Goal: Task Accomplishment & Management: Use online tool/utility

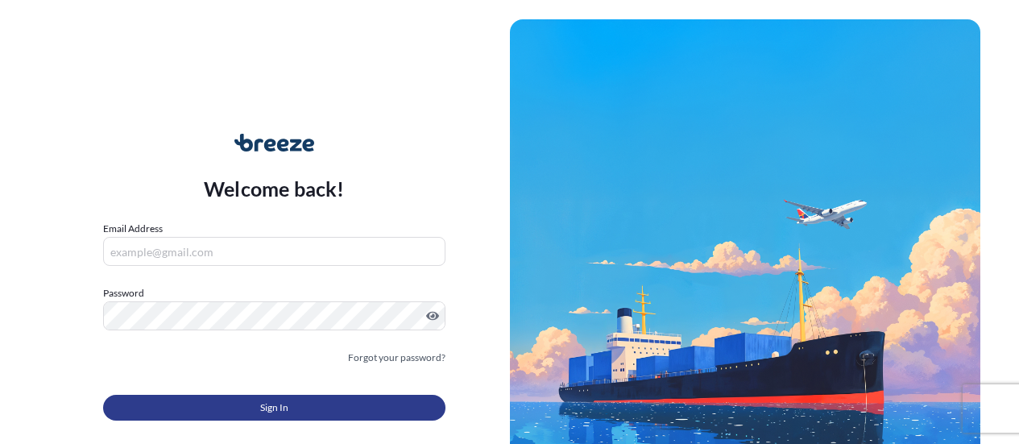
type input "[EMAIL_ADDRESS][DOMAIN_NAME]"
click at [293, 399] on button "Sign In" at bounding box center [274, 408] width 342 height 26
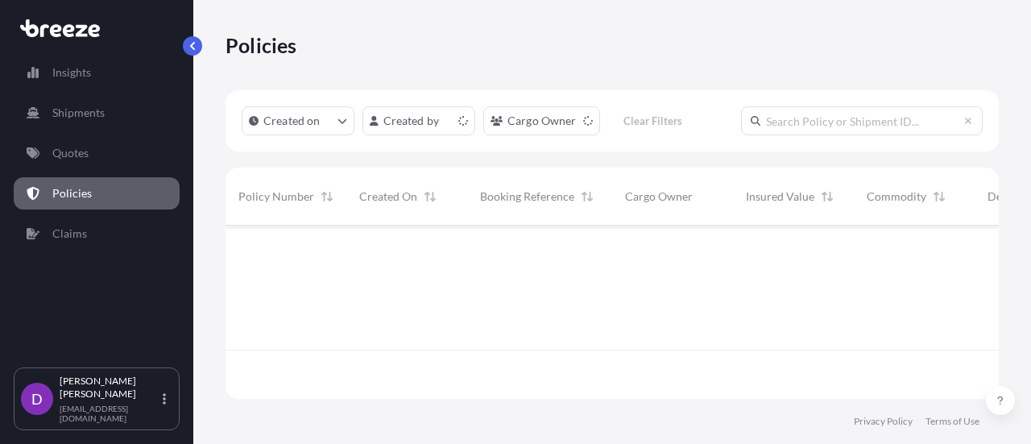
scroll to position [170, 761]
click at [833, 124] on input "text" at bounding box center [862, 120] width 242 height 29
type input "lucky"
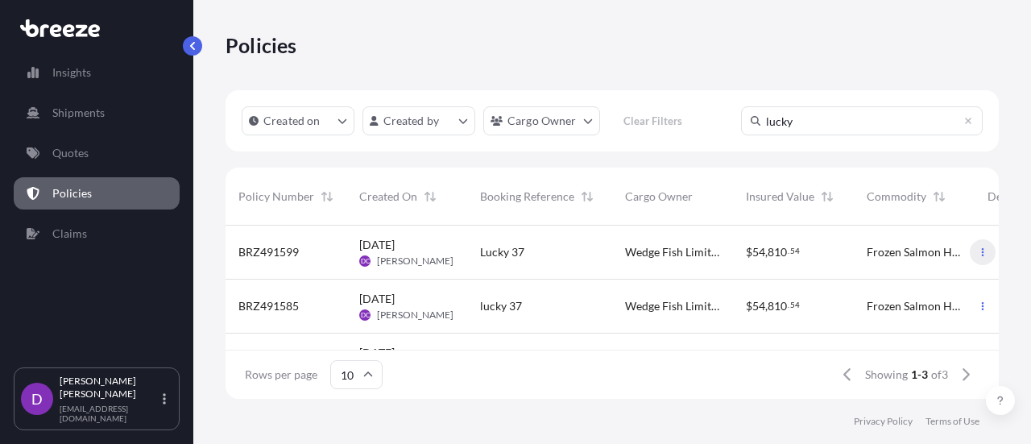
click at [978, 254] on icon "button" at bounding box center [983, 252] width 10 height 10
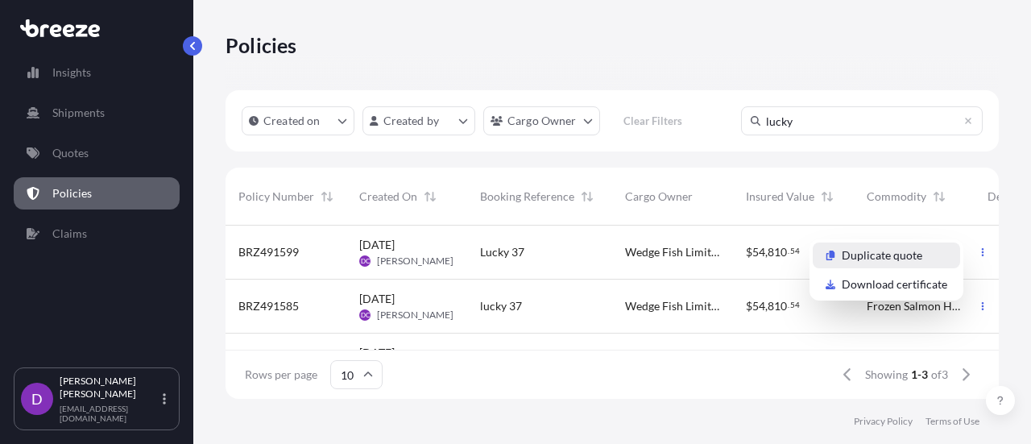
click at [901, 254] on p "Duplicate quote" at bounding box center [881, 255] width 81 height 16
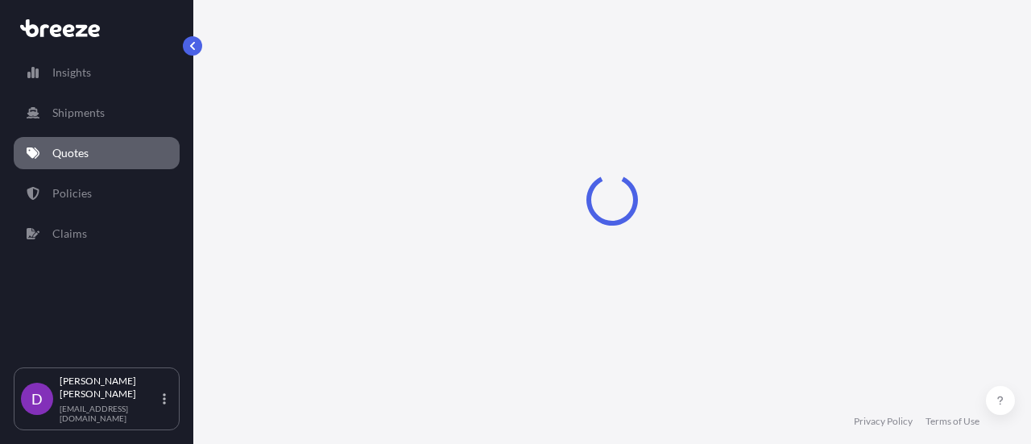
select select "Road"
select select "Sea"
select select "Road"
select select "2"
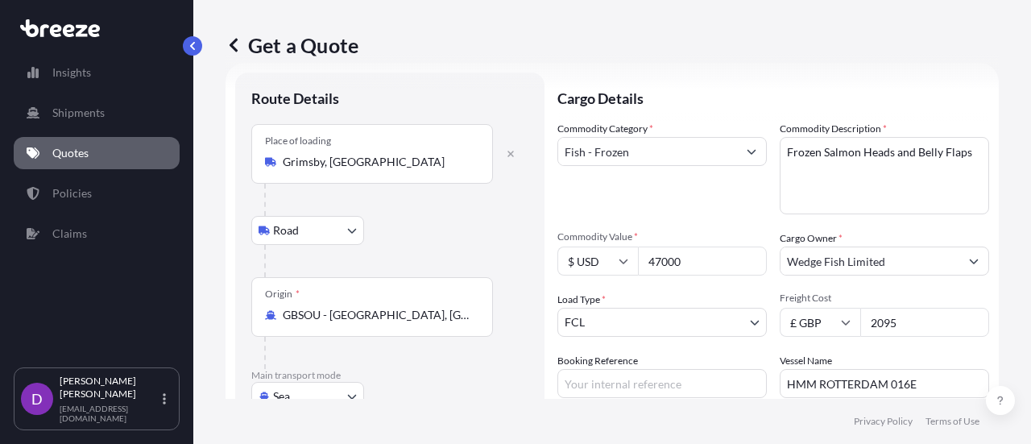
scroll to position [29, 0]
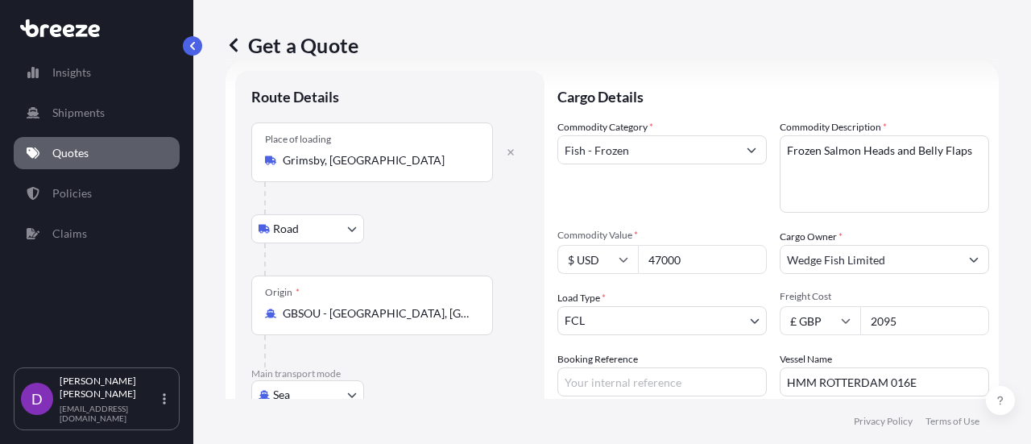
click at [909, 150] on textarea "Frozen Salmon Heads and Belly Flaps" at bounding box center [883, 173] width 209 height 77
type textarea "Frozen Salmon Belly Flaps"
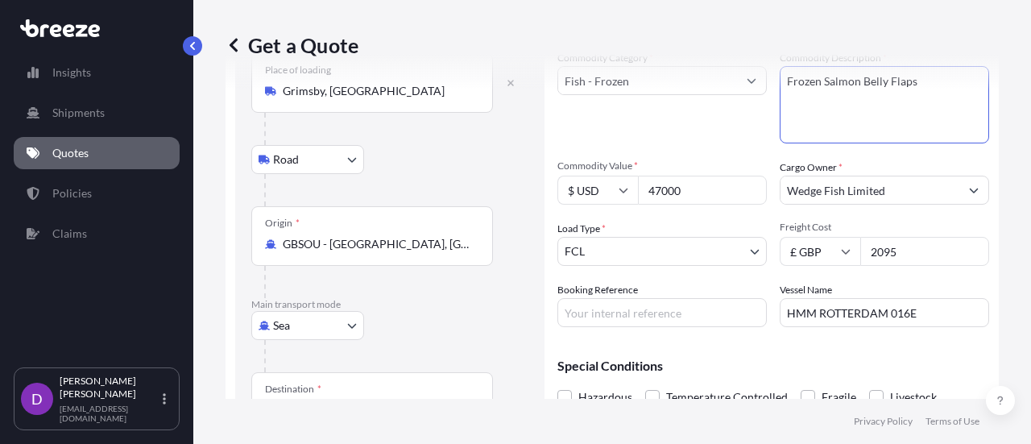
scroll to position [111, 0]
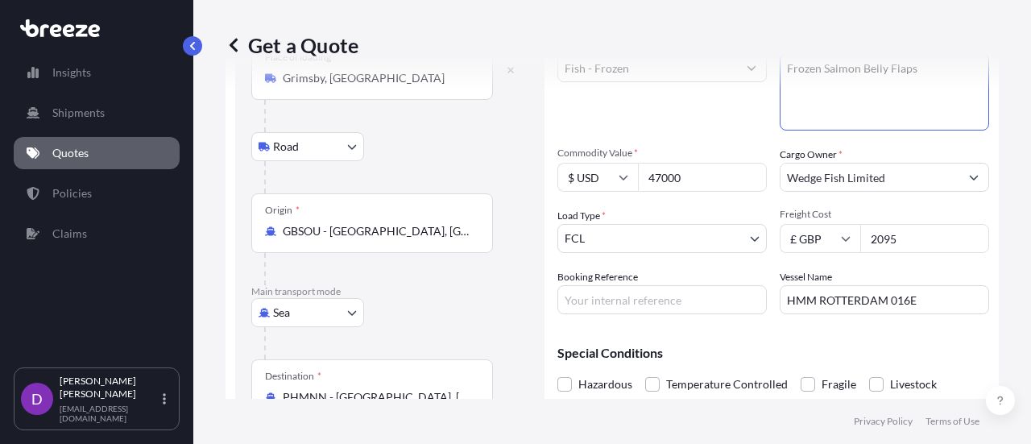
click at [689, 175] on input "47000" at bounding box center [702, 177] width 129 height 29
type input "4"
type input "80475"
